Goal: Find specific page/section: Find specific page/section

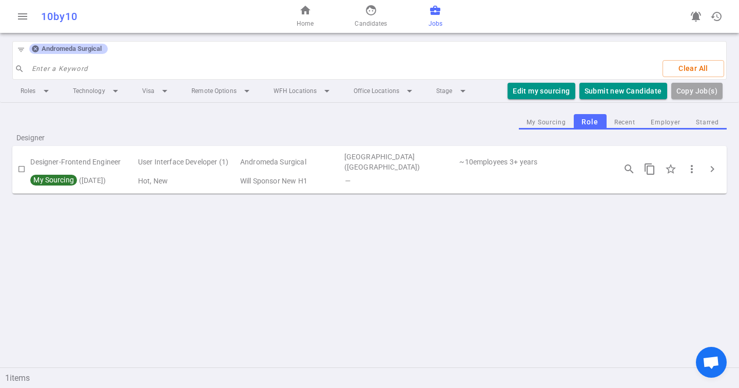
click at [36, 48] on icon at bounding box center [35, 49] width 8 height 8
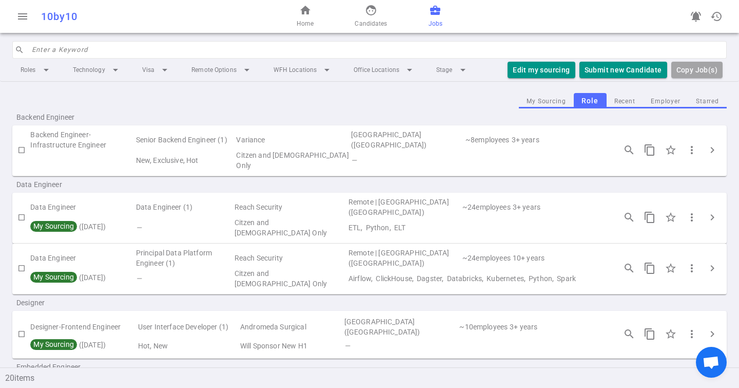
click at [36, 48] on input "search" at bounding box center [376, 50] width 689 height 16
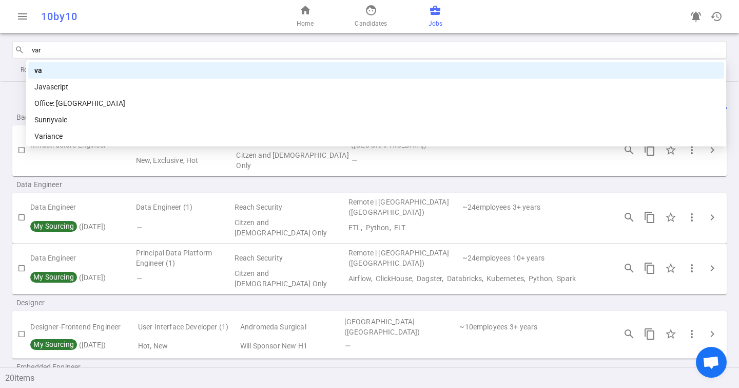
type input "vari"
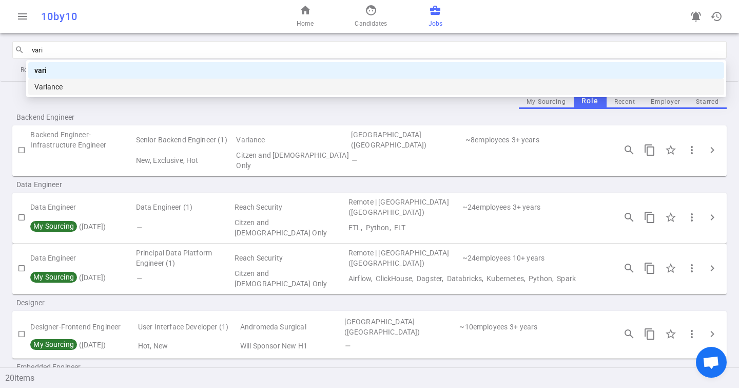
click at [51, 87] on div "Variance" at bounding box center [376, 86] width 684 height 11
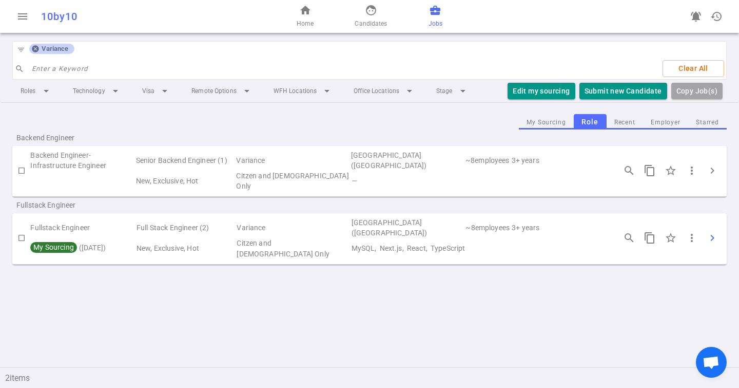
click at [713, 236] on span "chevron_right" at bounding box center [713, 238] width 12 height 12
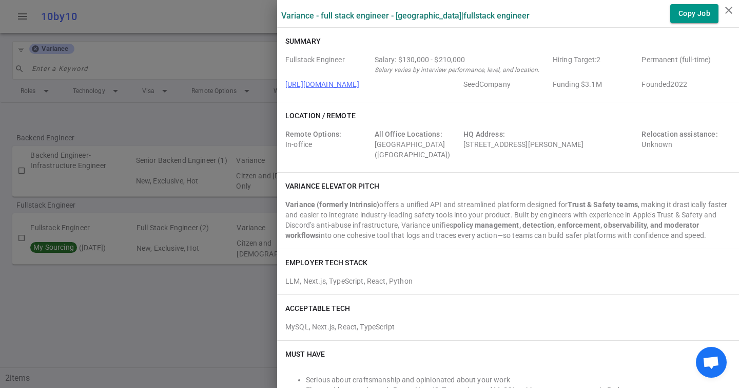
click at [204, 191] on div at bounding box center [369, 194] width 739 height 388
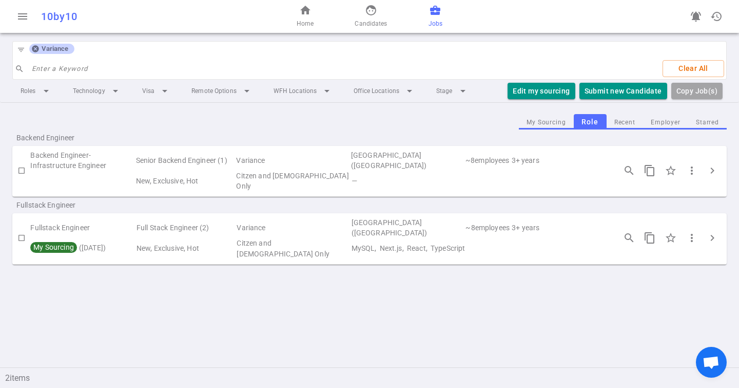
click at [30, 51] on div "Variance" at bounding box center [51, 49] width 45 height 10
click at [31, 51] on icon at bounding box center [35, 49] width 8 height 8
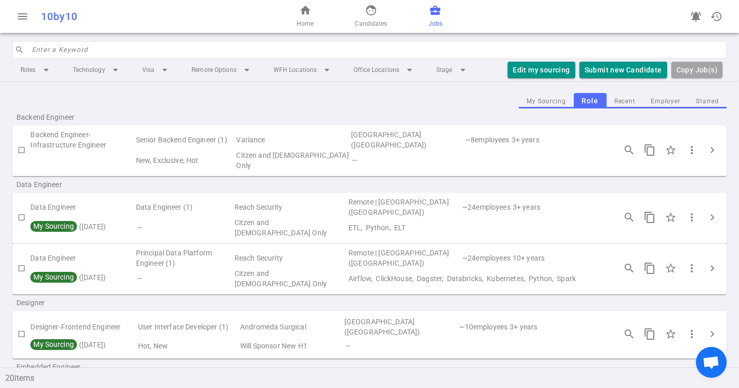
click at [37, 51] on input "search" at bounding box center [376, 50] width 689 height 16
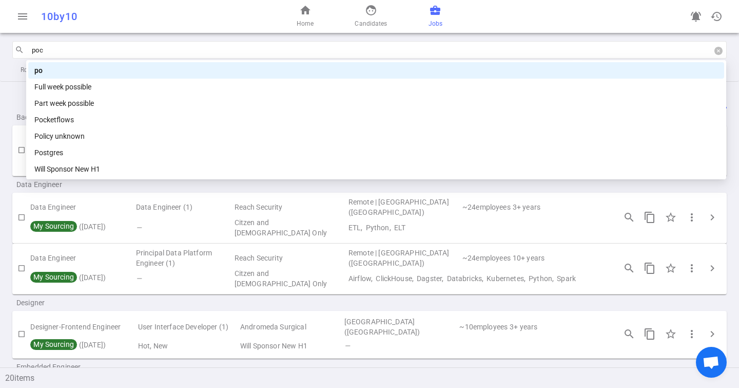
type input "pock"
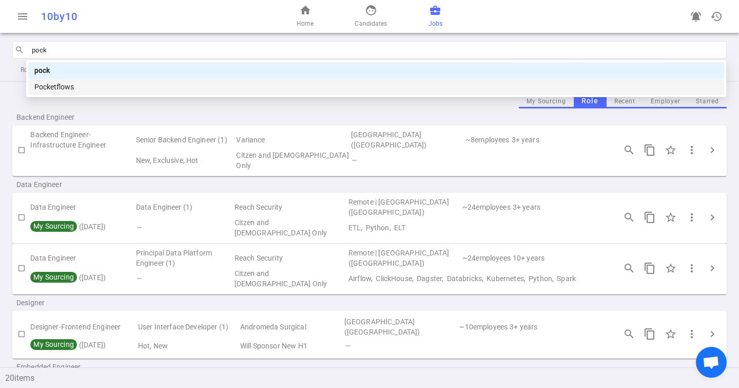
click at [49, 89] on div "Pocketflows" at bounding box center [376, 86] width 684 height 11
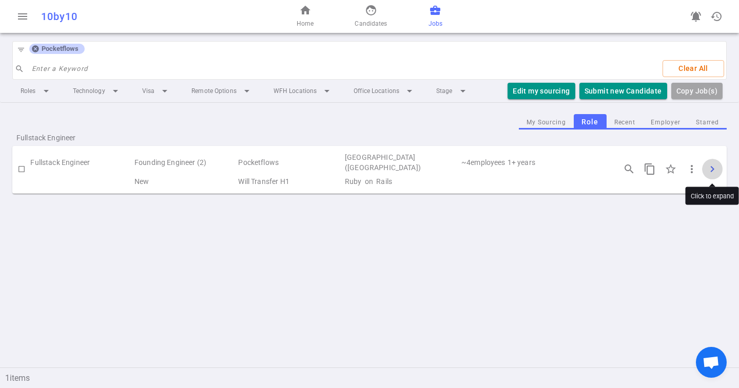
click at [710, 167] on span "chevron_right" at bounding box center [713, 169] width 12 height 12
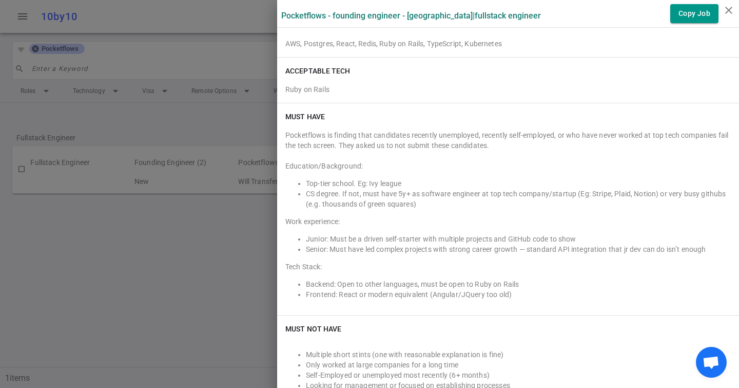
scroll to position [440, 0]
